Goal: Information Seeking & Learning: Compare options

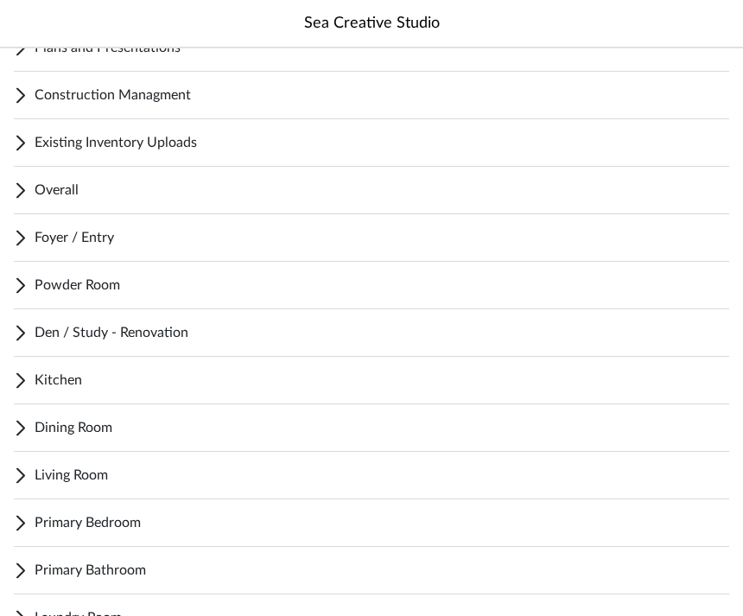
scroll to position [135, 0]
click at [476, 472] on span "Living Room" at bounding box center [382, 475] width 694 height 21
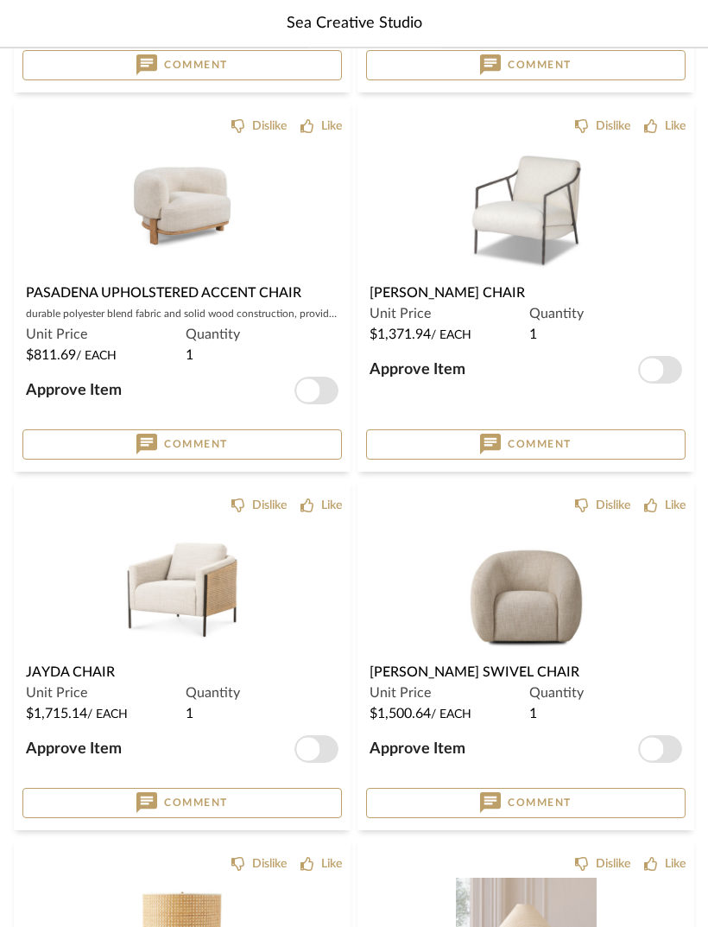
scroll to position [1258, 0]
click at [180, 597] on img "0" at bounding box center [182, 589] width 141 height 141
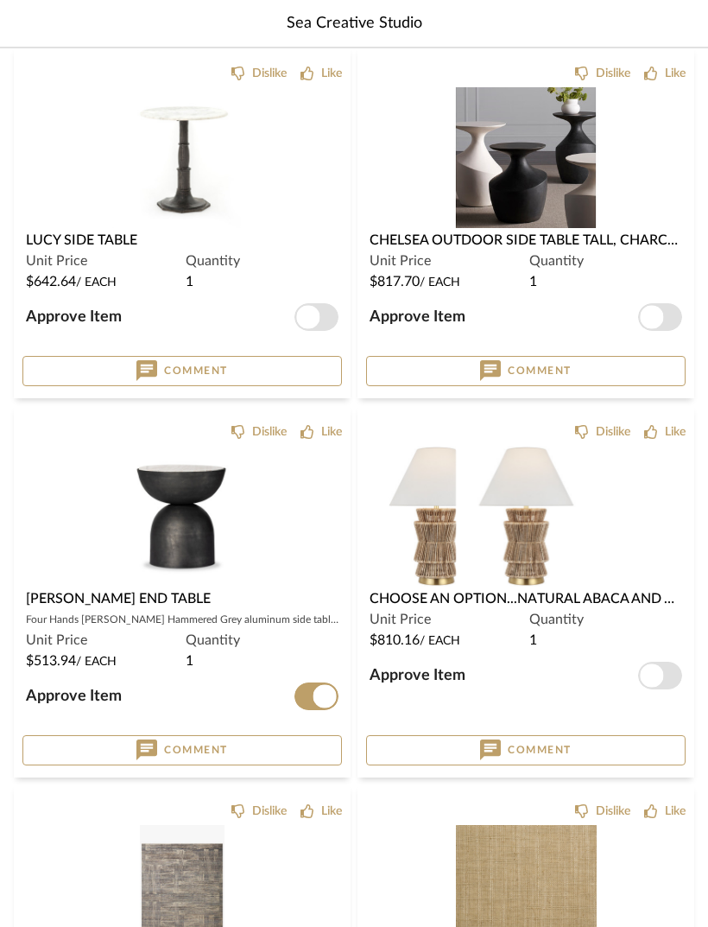
scroll to position [2806, 0]
click at [422, 615] on span "$810.16 / Each" at bounding box center [415, 640] width 91 height 22
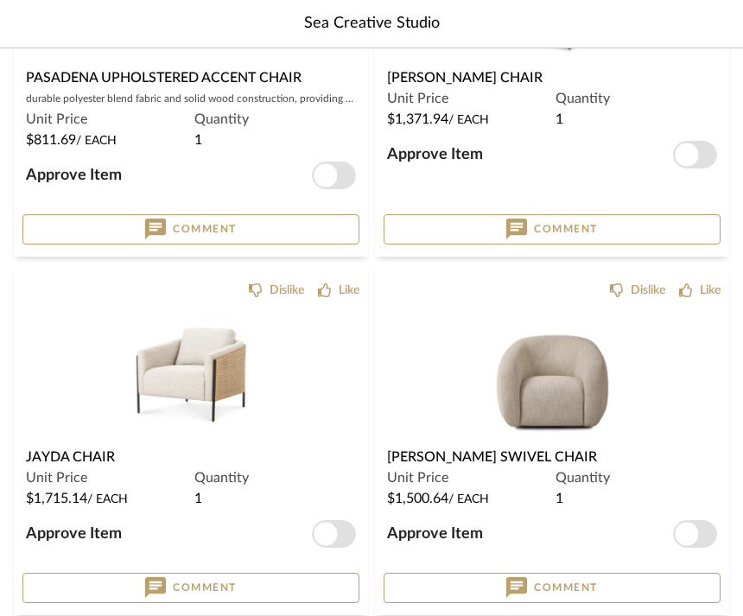
scroll to position [1474, 0]
click at [447, 476] on div "Unit Price $1,500.64 / Each" at bounding box center [467, 487] width 161 height 42
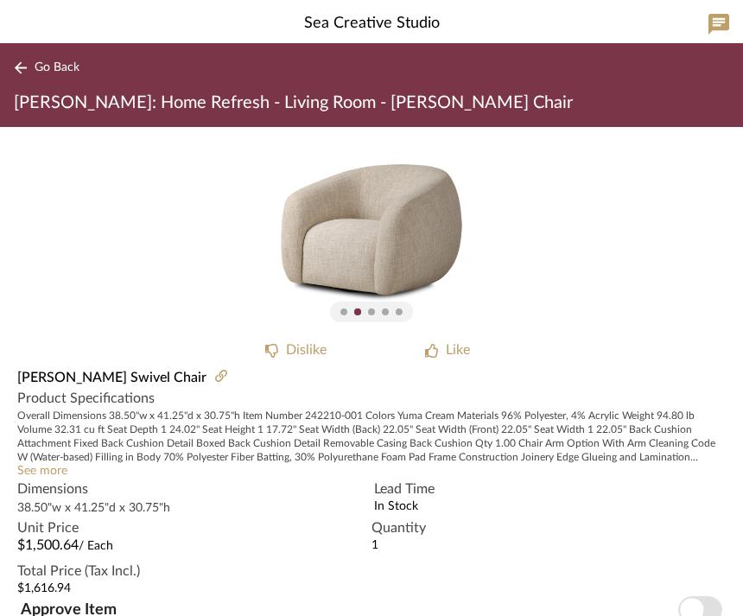
scroll to position [13, 0]
click at [49, 67] on span "Go Back" at bounding box center [57, 67] width 45 height 15
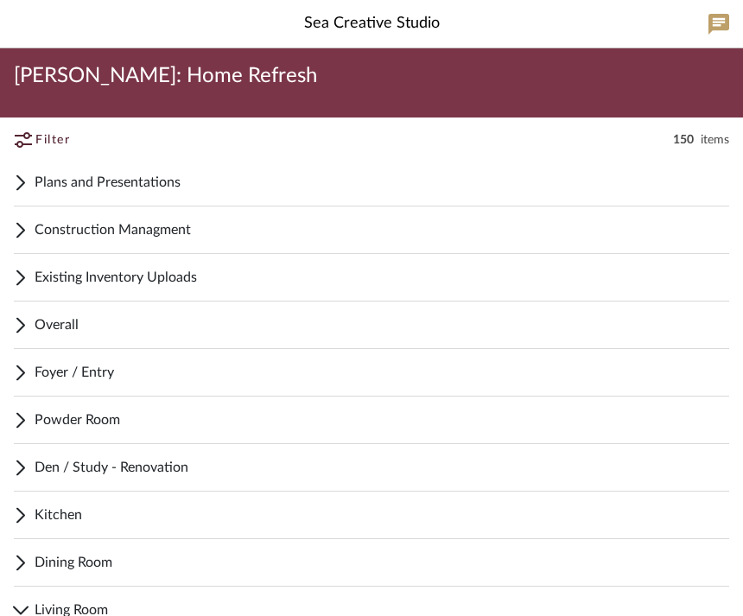
scroll to position [1474, 0]
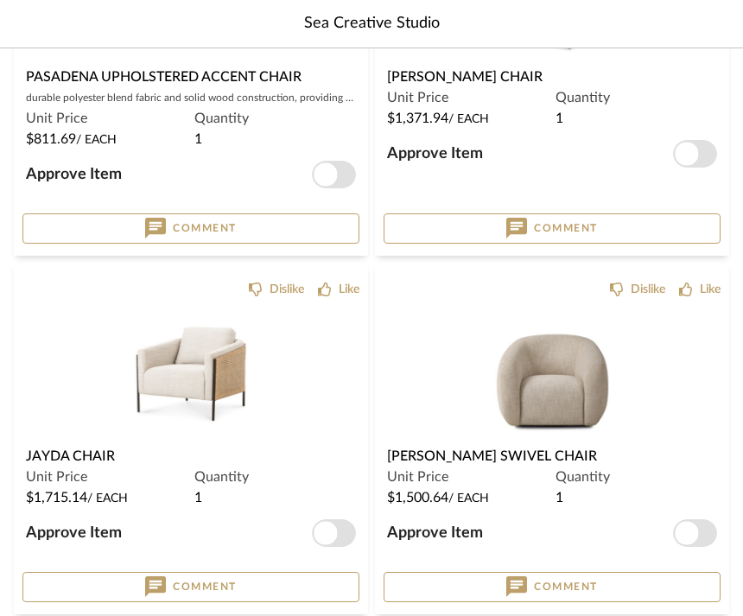
click at [99, 479] on div "Unit Price $1,715.14 / Each" at bounding box center [106, 487] width 161 height 42
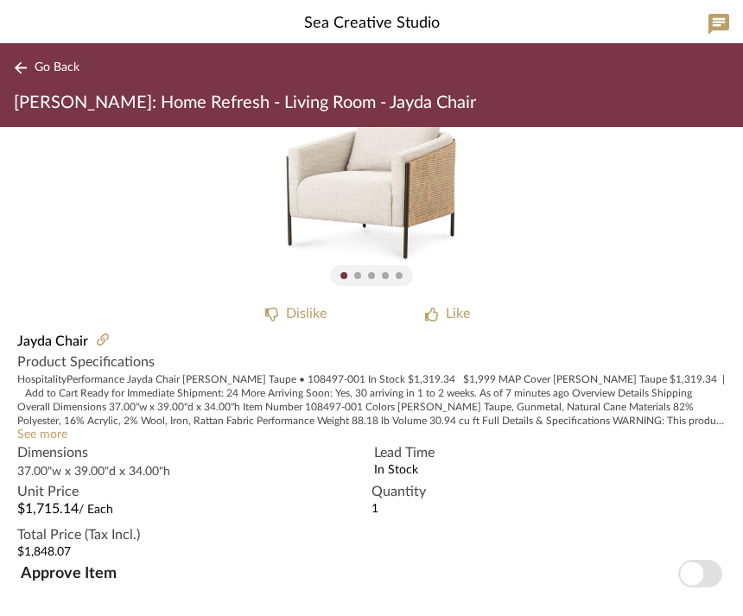
scroll to position [50, 0]
click at [63, 66] on span "Go Back" at bounding box center [57, 67] width 45 height 15
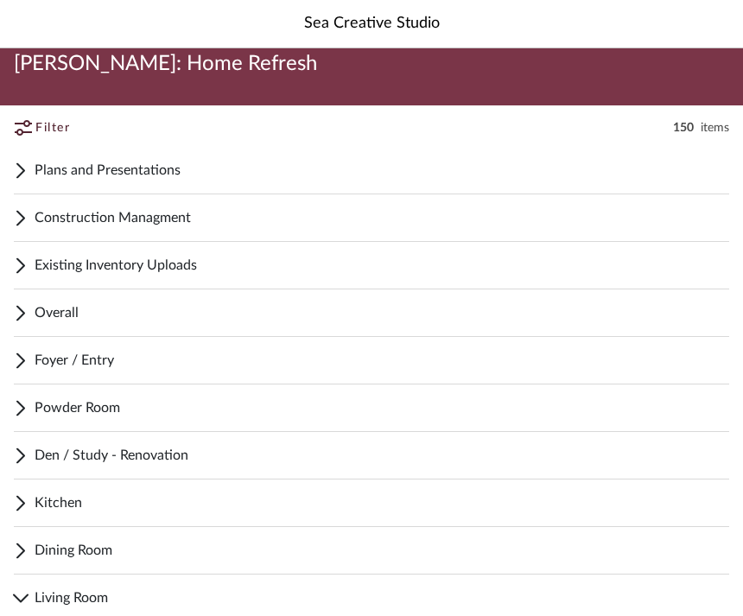
scroll to position [47, 0]
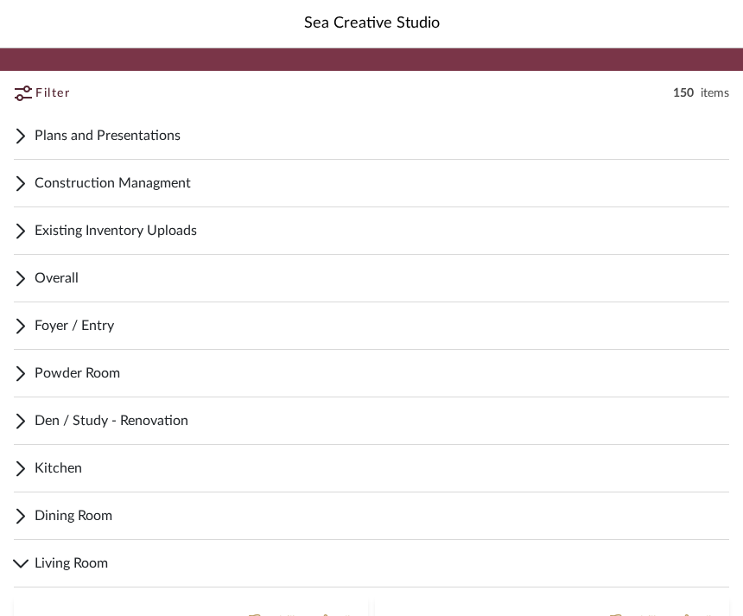
click at [212, 522] on span "Dining Room" at bounding box center [382, 515] width 694 height 21
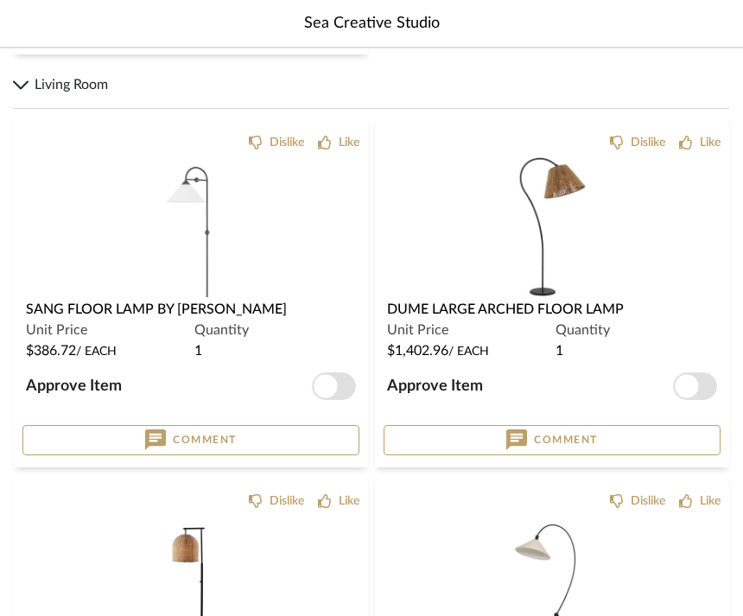
scroll to position [1186, 0]
click at [135, 311] on span "Sang Floor Lamp by [PERSON_NAME]" at bounding box center [156, 309] width 261 height 14
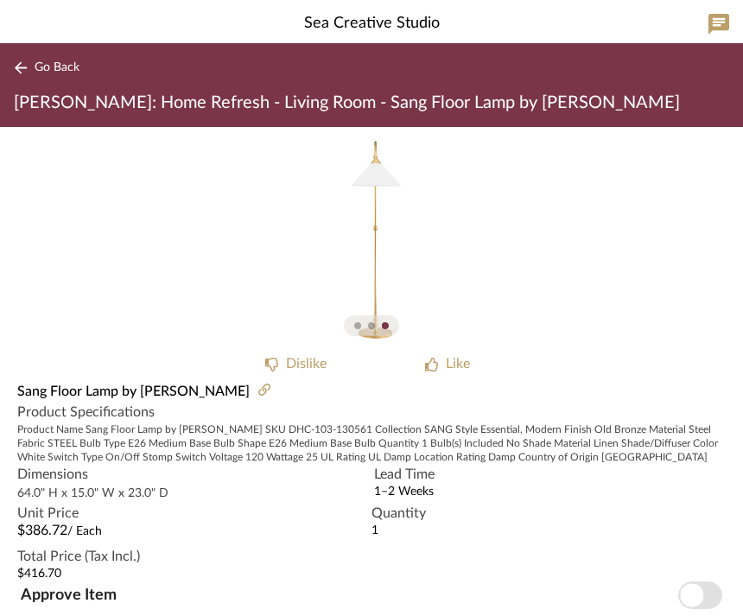
click at [56, 65] on span "Go Back" at bounding box center [57, 67] width 45 height 15
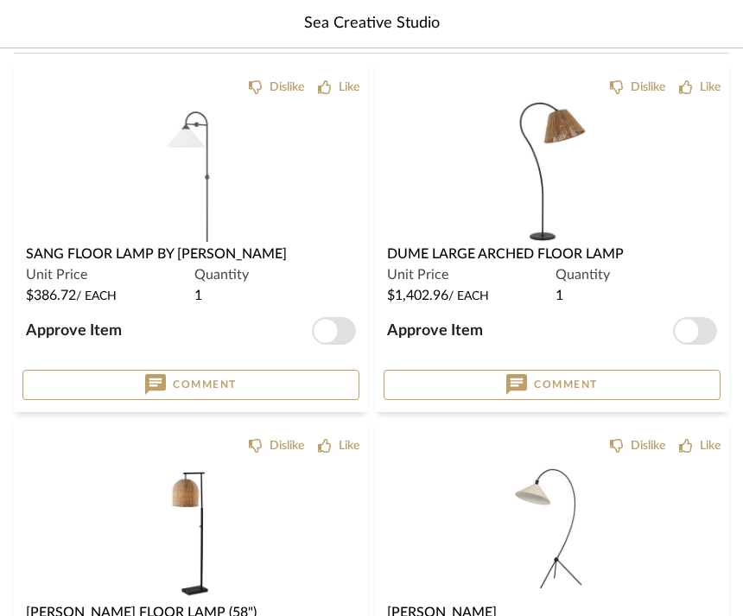
click at [484, 239] on img "0" at bounding box center [552, 171] width 141 height 141
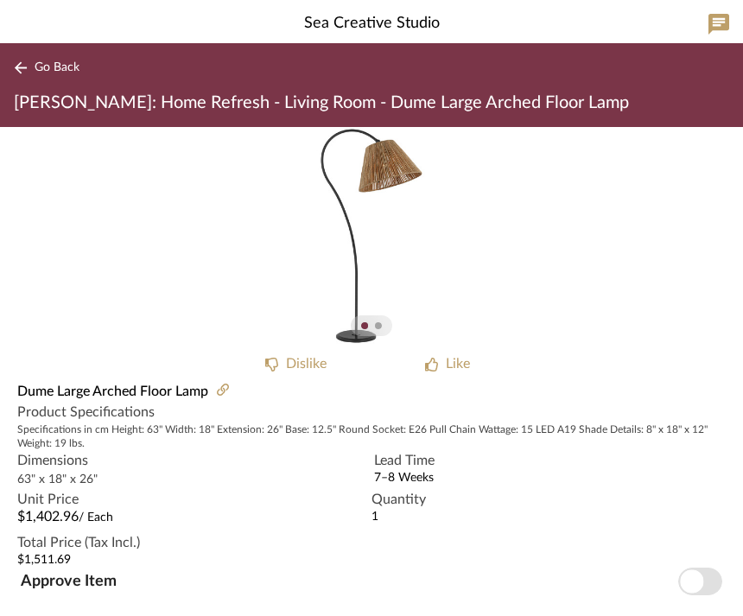
click at [65, 58] on button "Go Back" at bounding box center [50, 68] width 72 height 22
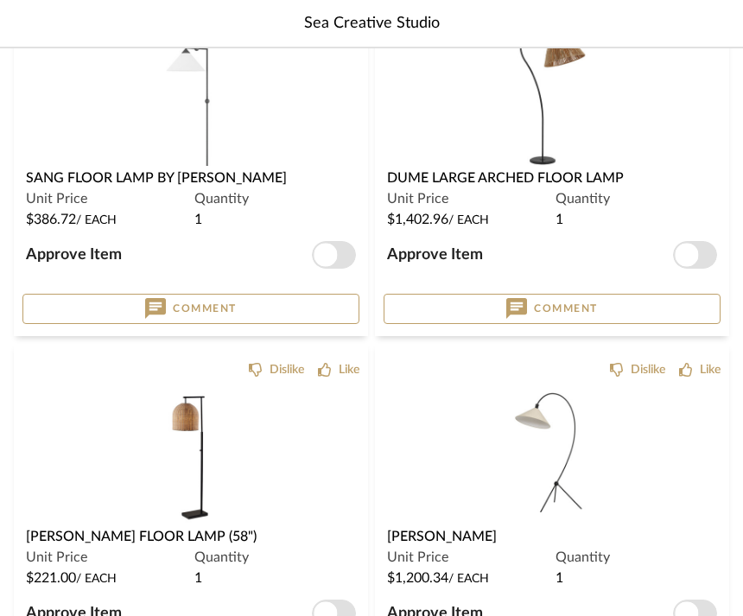
scroll to position [1319, 0]
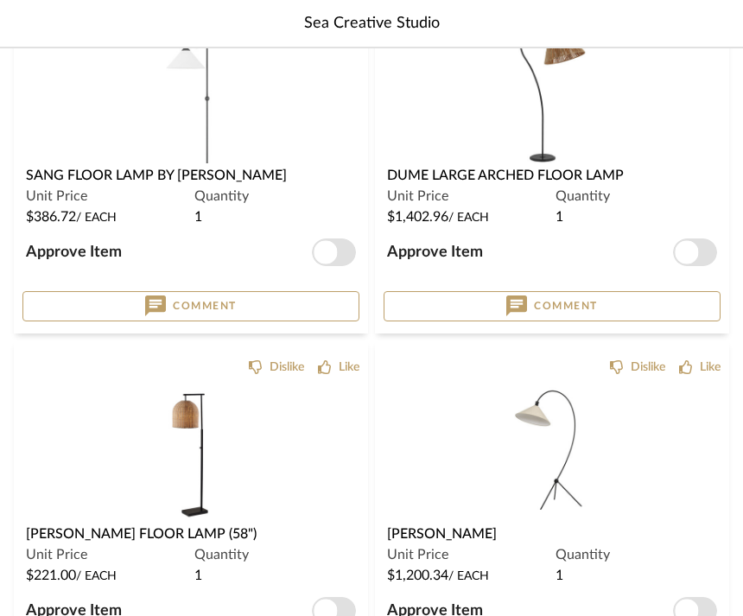
click at [170, 535] on span "[PERSON_NAME] Floor Lamp (58")" at bounding box center [141, 535] width 231 height 14
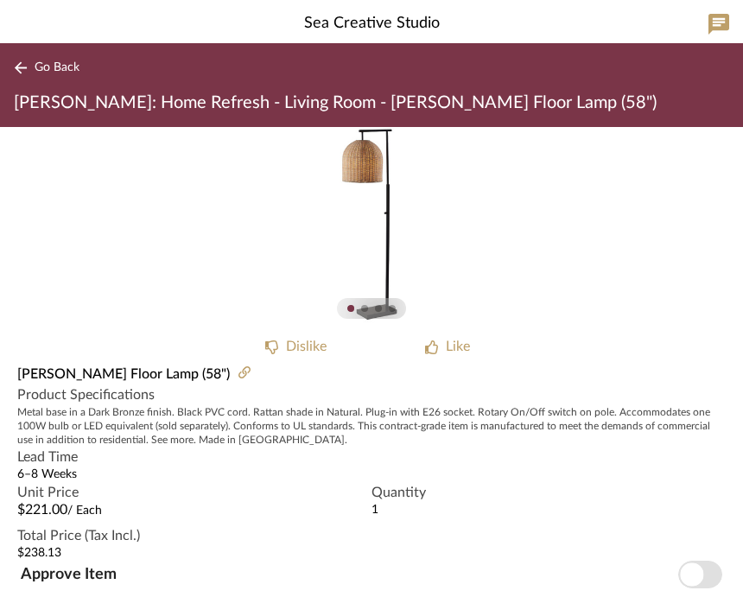
scroll to position [17, 0]
click at [59, 71] on span "Go Back" at bounding box center [57, 67] width 45 height 15
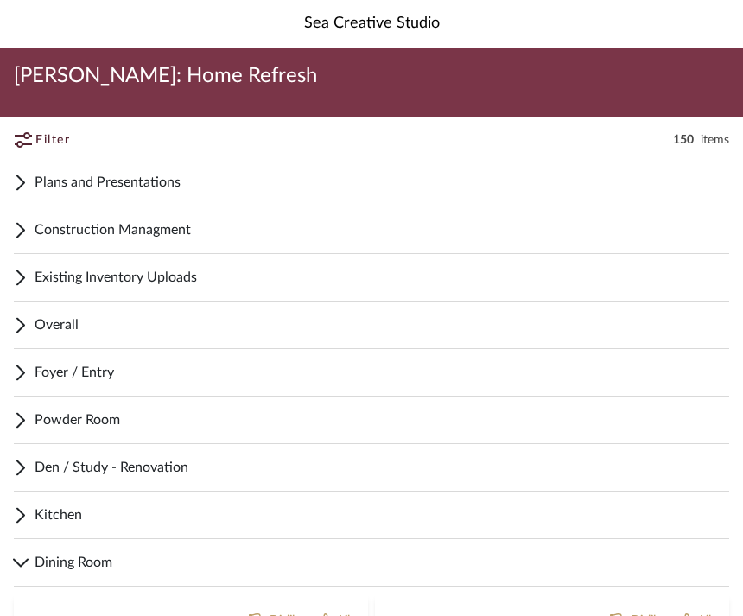
scroll to position [1375, 0]
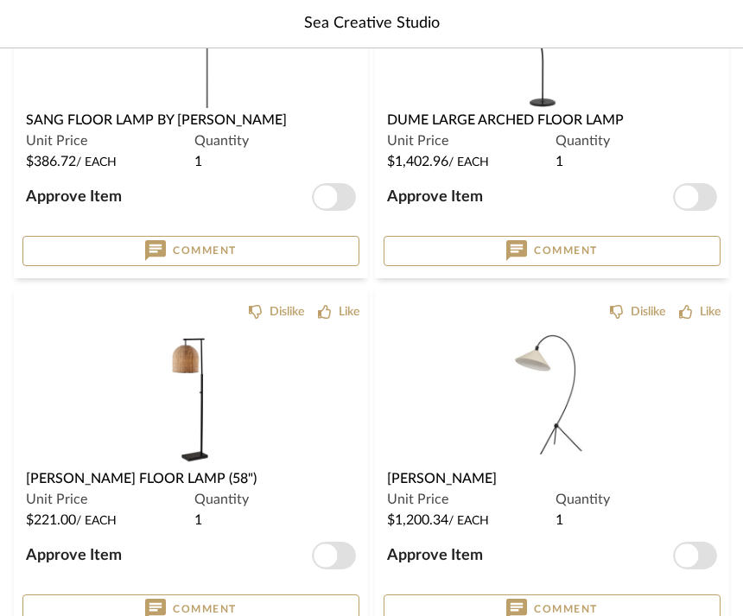
click at [470, 490] on div "Unit Price $1,200.34 / Each" at bounding box center [467, 510] width 161 height 42
